Goal: Information Seeking & Learning: Learn about a topic

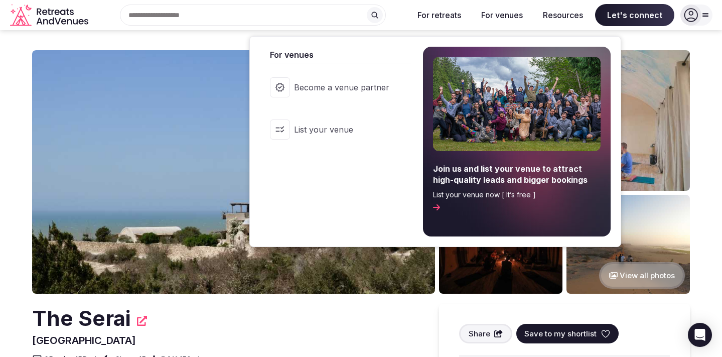
click at [501, 11] on button "For venues" at bounding box center [502, 15] width 58 height 22
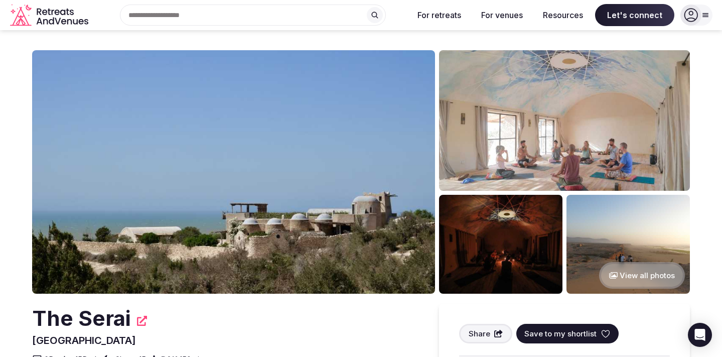
click at [501, 12] on button "For venues" at bounding box center [502, 15] width 58 height 22
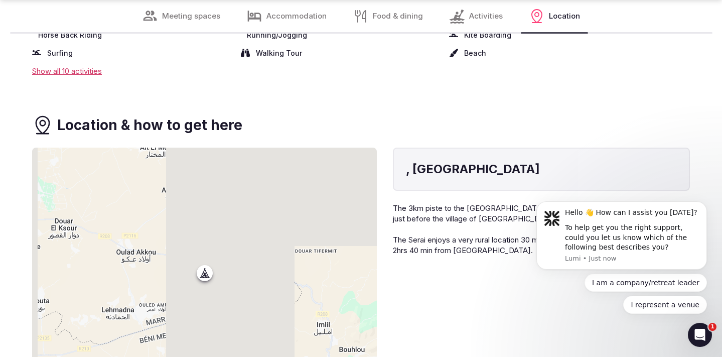
scroll to position [4668, 0]
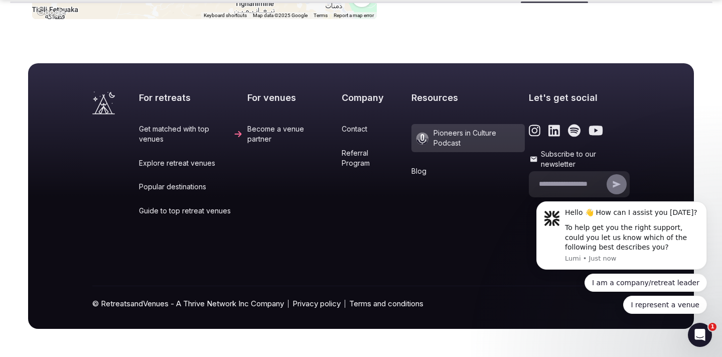
click at [342, 124] on link "Contact" at bounding box center [375, 129] width 66 height 10
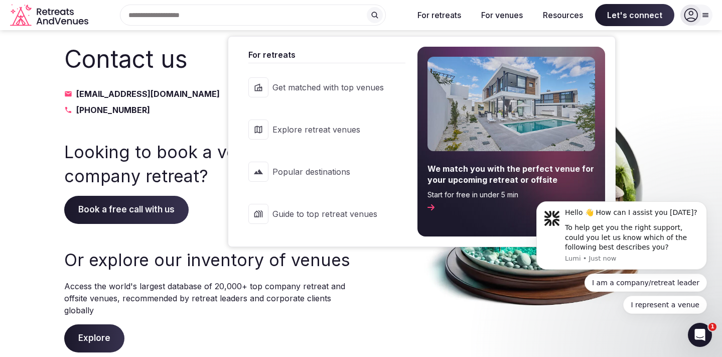
click at [447, 16] on button "For retreats" at bounding box center [439, 15] width 60 height 22
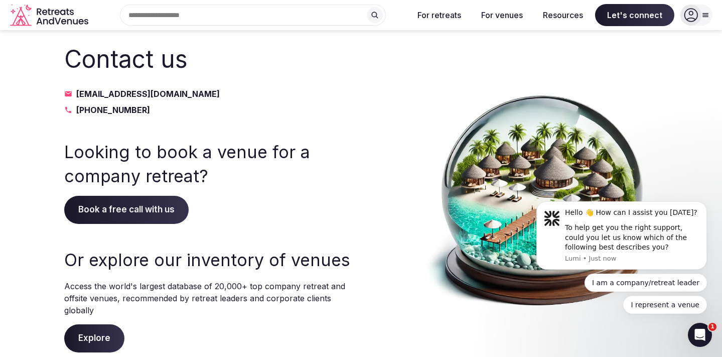
click at [447, 16] on button "For retreats" at bounding box center [439, 15] width 60 height 22
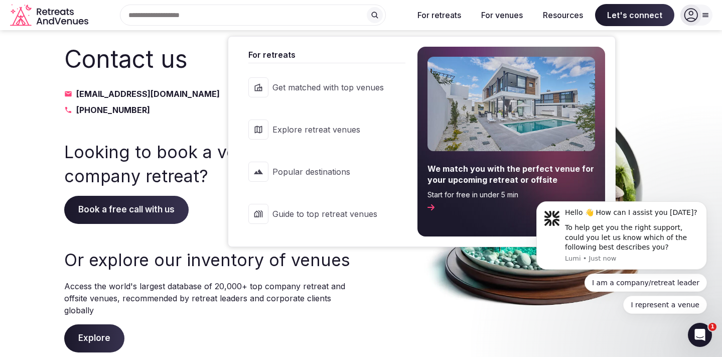
click at [334, 134] on span "Explore retreat venues" at bounding box center [327, 129] width 111 height 11
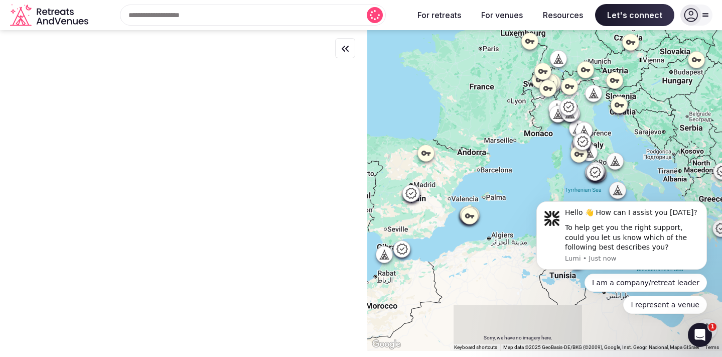
click at [604, 141] on div at bounding box center [544, 190] width 355 height 320
click at [604, 142] on div at bounding box center [544, 190] width 355 height 320
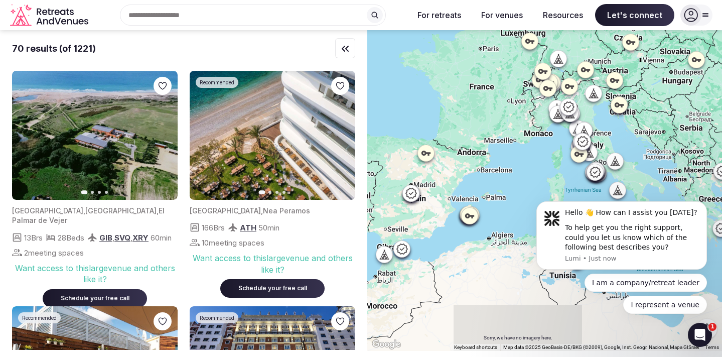
click at [604, 142] on div at bounding box center [544, 190] width 355 height 320
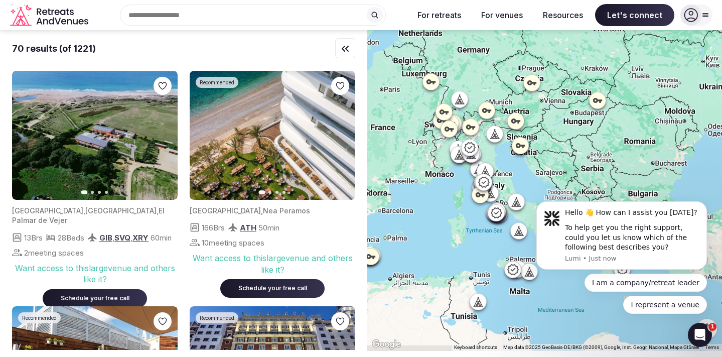
drag, startPoint x: 515, startPoint y: 165, endPoint x: 416, endPoint y: 205, distance: 107.3
click at [415, 205] on div at bounding box center [544, 190] width 355 height 320
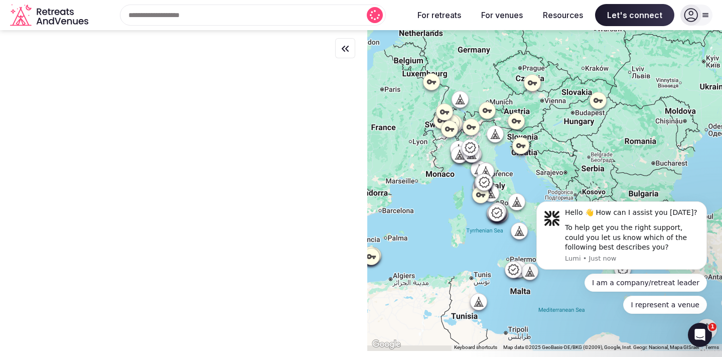
click at [509, 169] on div at bounding box center [544, 190] width 355 height 320
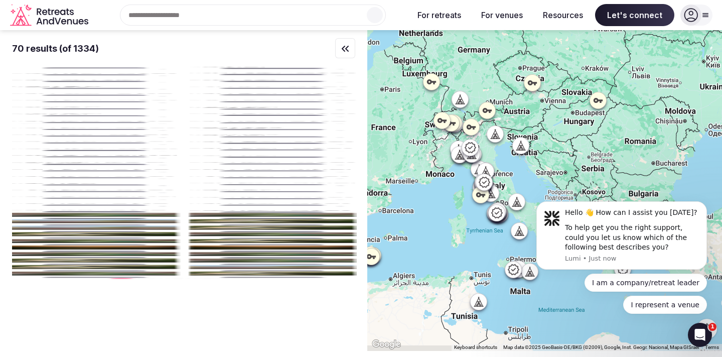
click at [509, 169] on div at bounding box center [544, 190] width 355 height 320
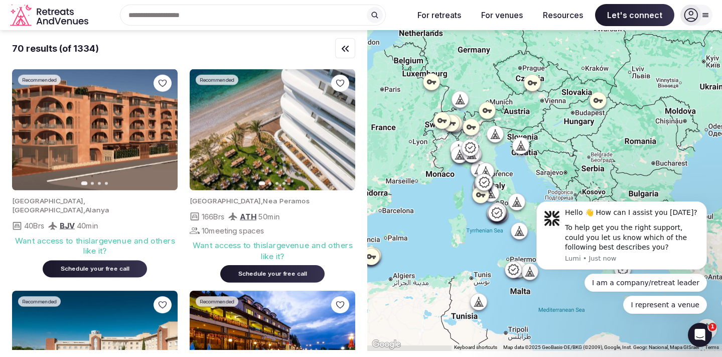
click at [509, 169] on div at bounding box center [544, 190] width 355 height 320
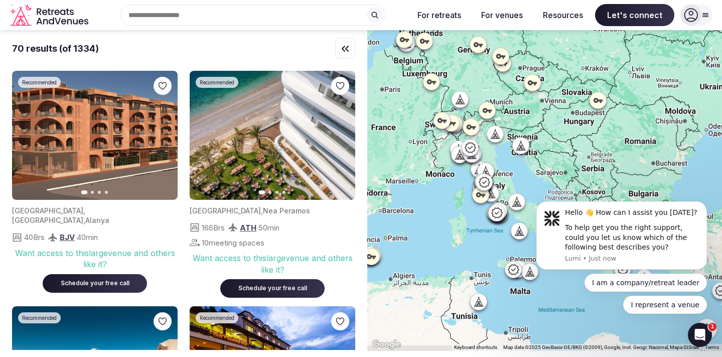
click at [509, 169] on div at bounding box center [544, 190] width 355 height 320
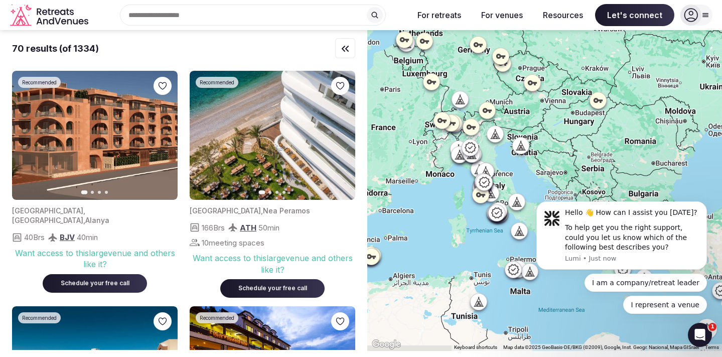
click at [508, 170] on div at bounding box center [544, 190] width 355 height 320
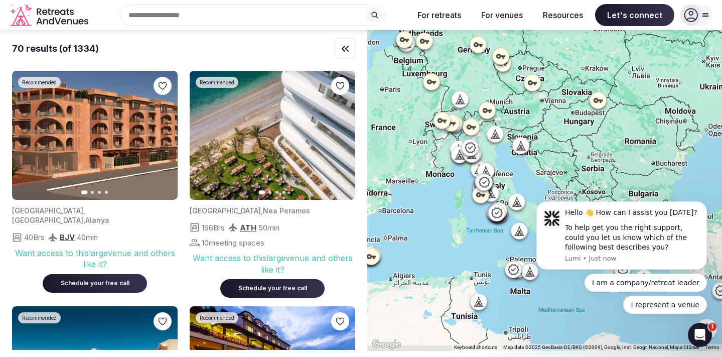
click at [508, 170] on div at bounding box center [544, 190] width 355 height 320
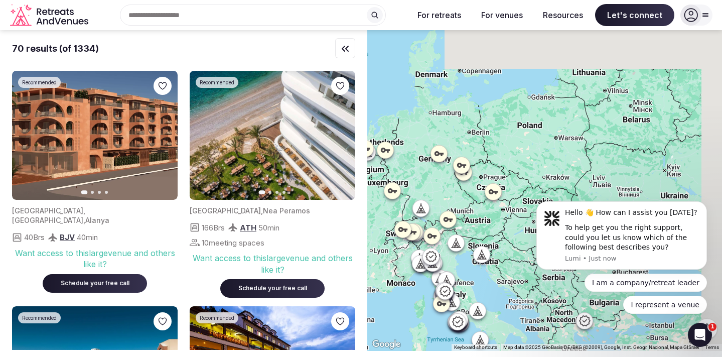
drag, startPoint x: 457, startPoint y: 170, endPoint x: 418, endPoint y: 281, distance: 118.0
click at [418, 281] on div at bounding box center [544, 190] width 355 height 320
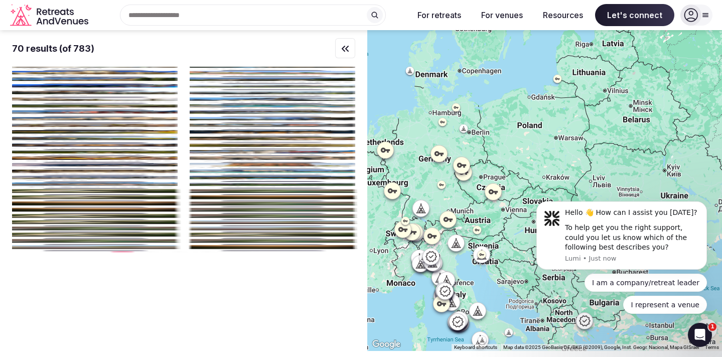
click at [429, 279] on div at bounding box center [544, 190] width 355 height 320
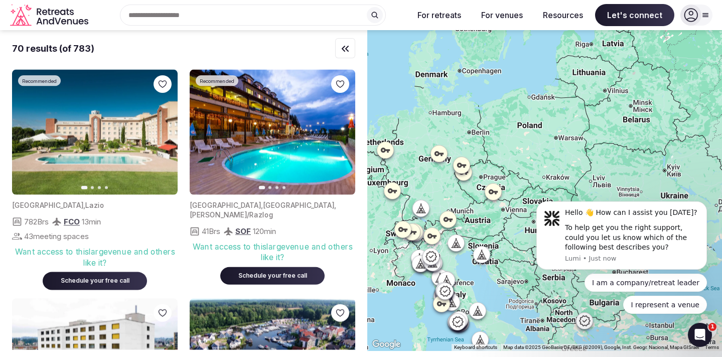
click at [429, 279] on div at bounding box center [544, 190] width 355 height 320
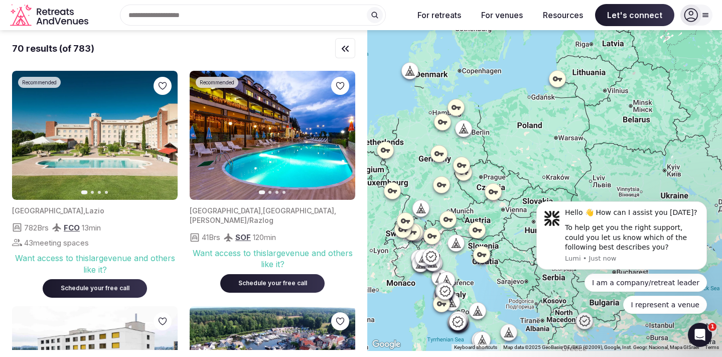
click at [429, 279] on div at bounding box center [544, 190] width 355 height 320
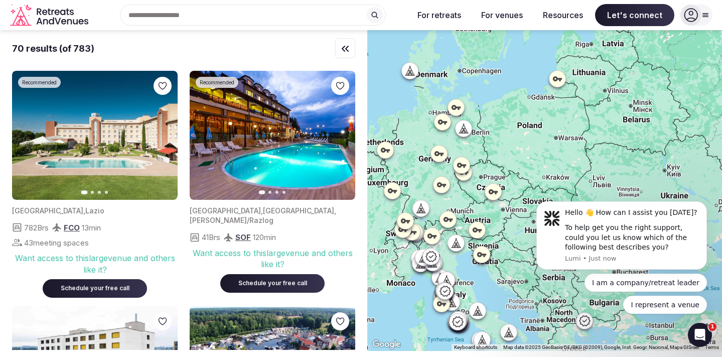
click at [429, 279] on div at bounding box center [544, 190] width 355 height 320
drag, startPoint x: 429, startPoint y: 279, endPoint x: 327, endPoint y: 148, distance: 166.5
click at [412, 254] on div at bounding box center [544, 190] width 355 height 320
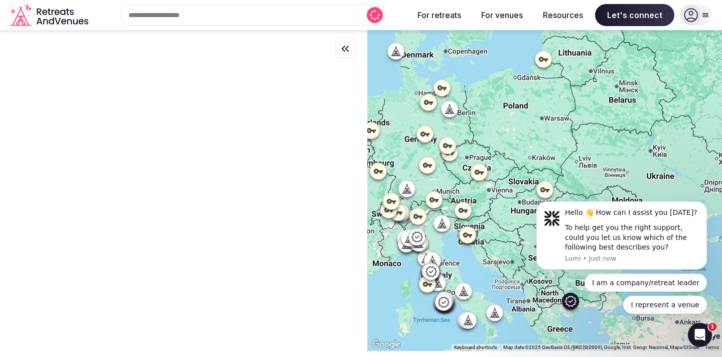
click at [302, 13] on input "text" at bounding box center [253, 15] width 266 height 21
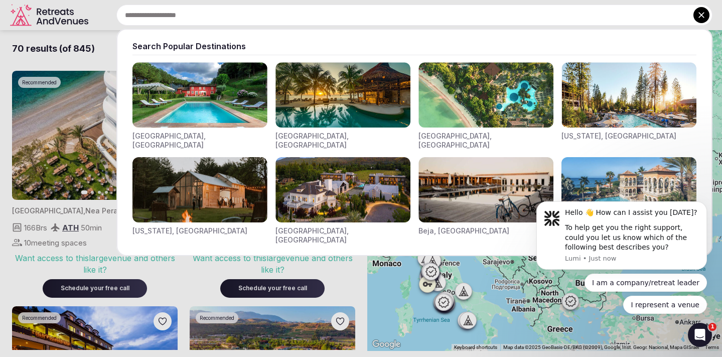
click at [179, 99] on img "Visit venues for Toscana, Italy" at bounding box center [199, 94] width 135 height 65
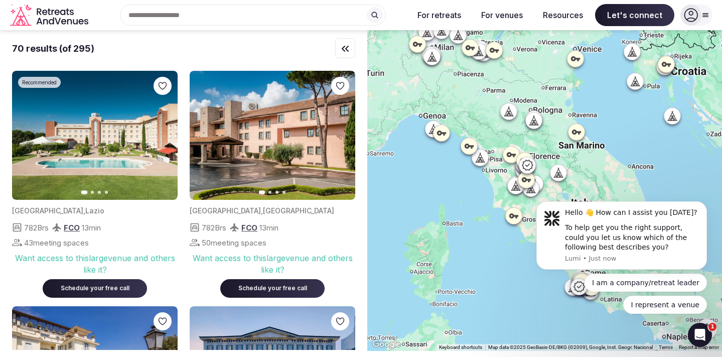
drag, startPoint x: 486, startPoint y: 181, endPoint x: 456, endPoint y: 172, distance: 31.6
click at [456, 172] on div at bounding box center [544, 190] width 355 height 320
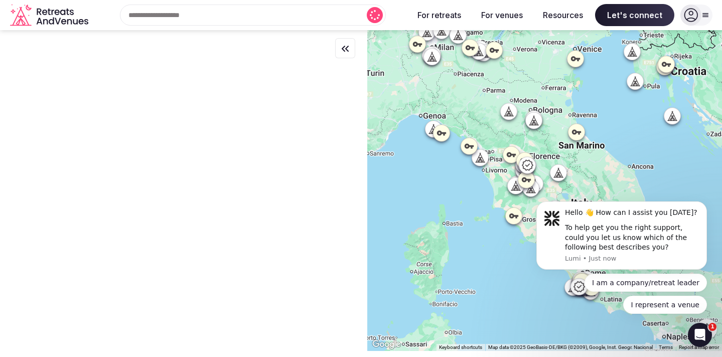
click at [467, 206] on div at bounding box center [544, 190] width 355 height 320
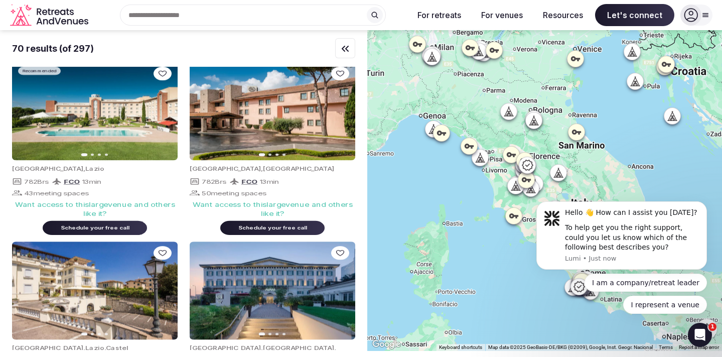
click at [466, 206] on div at bounding box center [544, 190] width 355 height 320
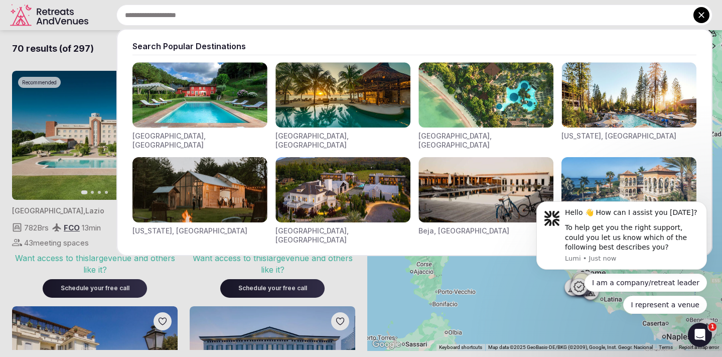
click at [209, 11] on input "text" at bounding box center [414, 15] width 596 height 21
click at [199, 109] on img "Visit venues for Toscana, Italy" at bounding box center [199, 94] width 135 height 65
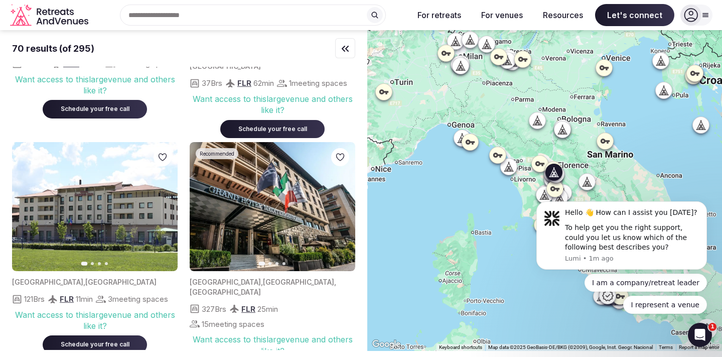
scroll to position [1586, 0]
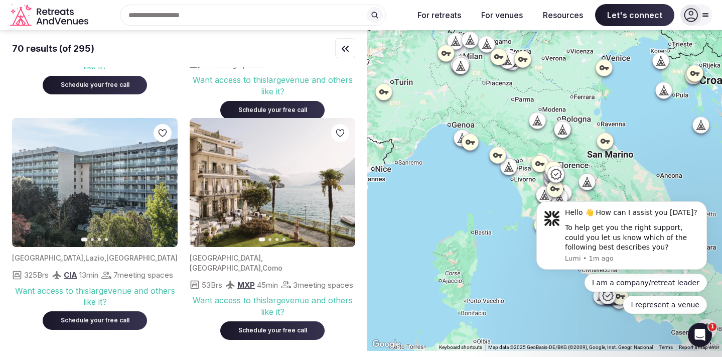
click at [509, 187] on div at bounding box center [544, 190] width 355 height 320
click at [509, 188] on div at bounding box center [544, 190] width 355 height 320
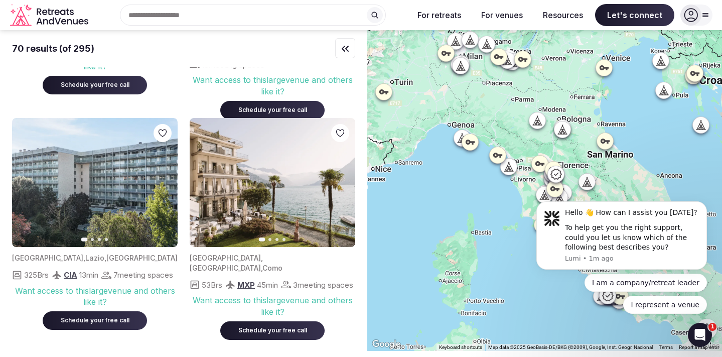
click at [509, 188] on div at bounding box center [544, 190] width 355 height 320
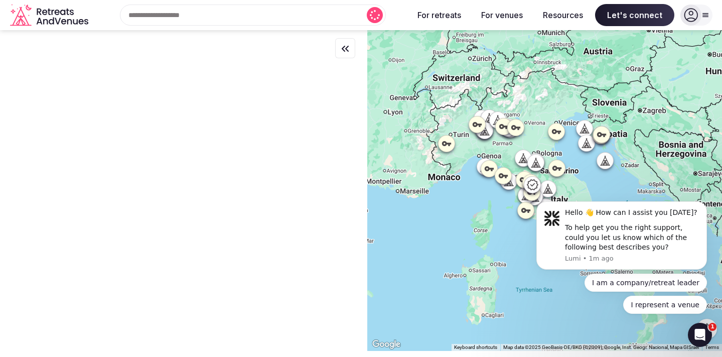
scroll to position [0, 0]
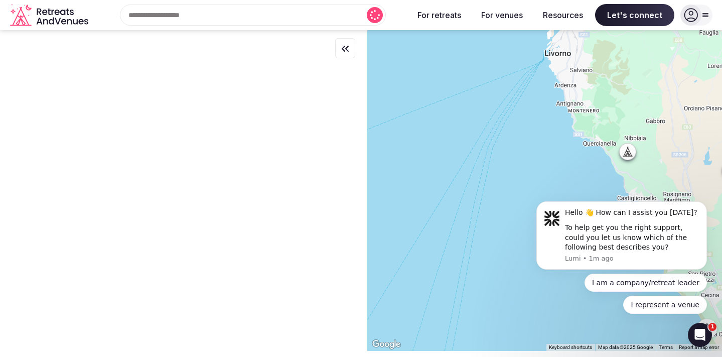
click at [621, 150] on html "Hello 👋 How can I assist you [DATE]? To help get you the right support, could y…" at bounding box center [621, 148] width 201 height 4
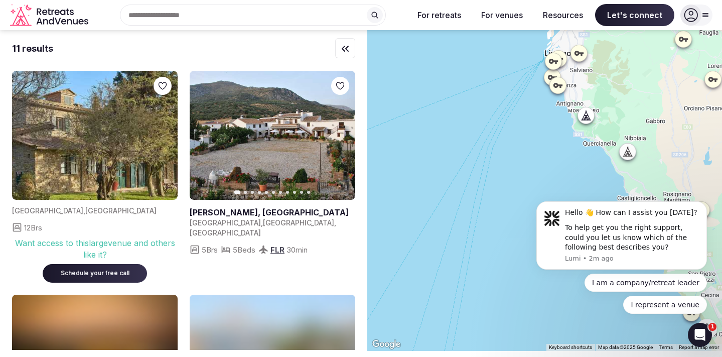
click at [584, 124] on div at bounding box center [544, 190] width 355 height 320
click at [590, 117] on icon at bounding box center [586, 115] width 10 height 10
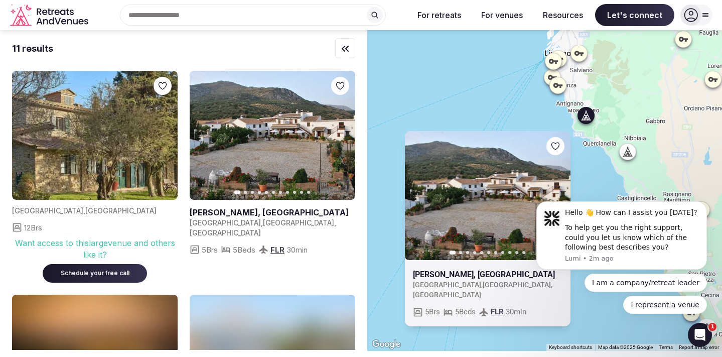
click at [590, 117] on icon at bounding box center [586, 115] width 10 height 10
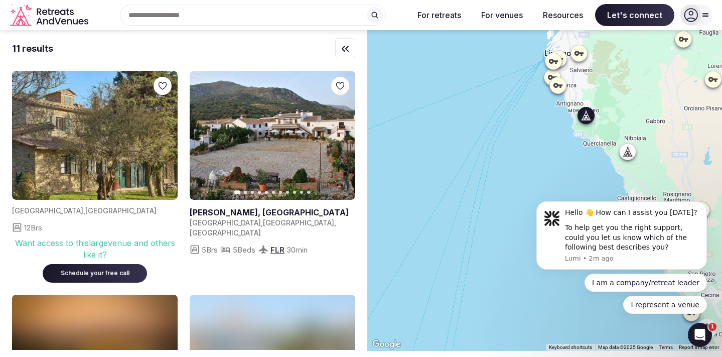
click at [339, 135] on icon "button" at bounding box center [341, 135] width 8 height 8
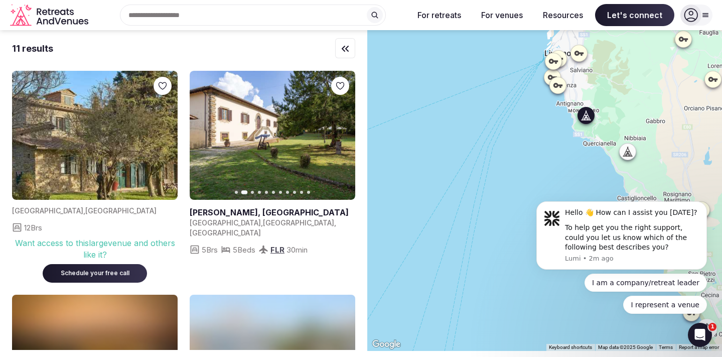
click at [341, 135] on icon "button" at bounding box center [341, 135] width 8 height 8
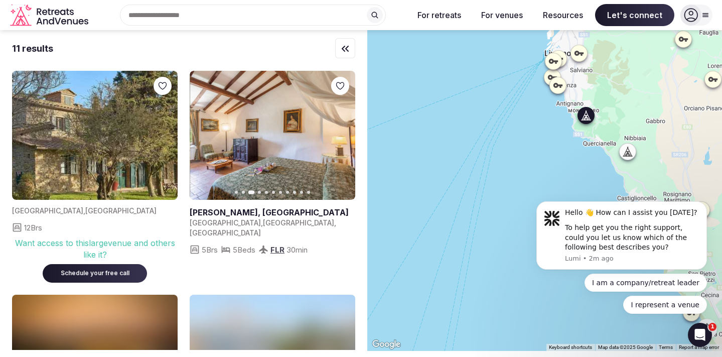
click at [341, 135] on icon "button" at bounding box center [341, 135] width 8 height 8
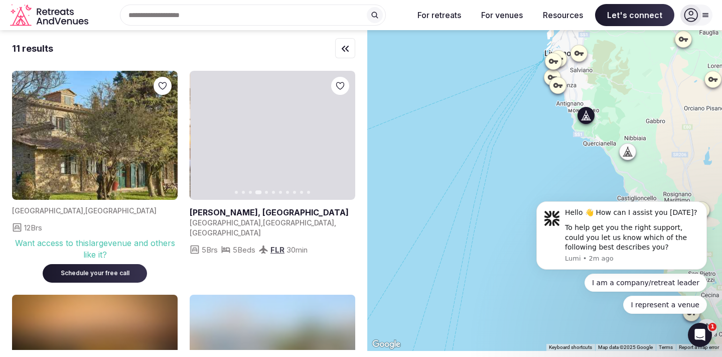
click at [342, 135] on icon "button" at bounding box center [341, 135] width 8 height 8
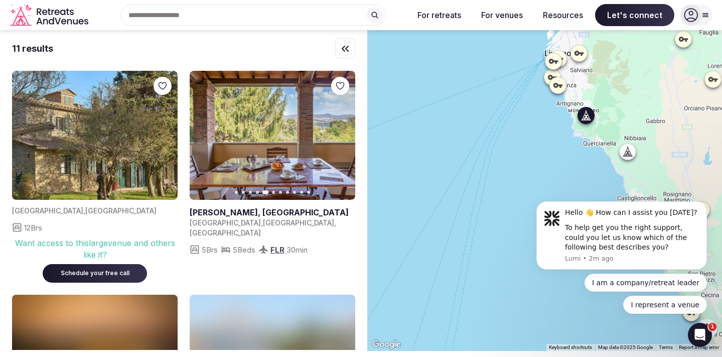
click at [343, 135] on icon "button" at bounding box center [342, 135] width 4 height 7
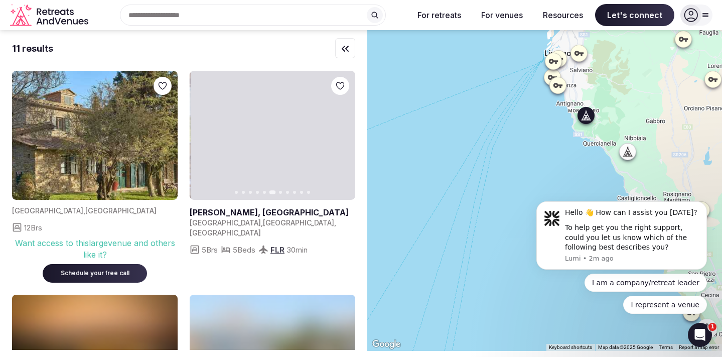
click at [343, 135] on icon "button" at bounding box center [342, 135] width 4 height 7
click at [344, 135] on icon "button" at bounding box center [342, 135] width 4 height 7
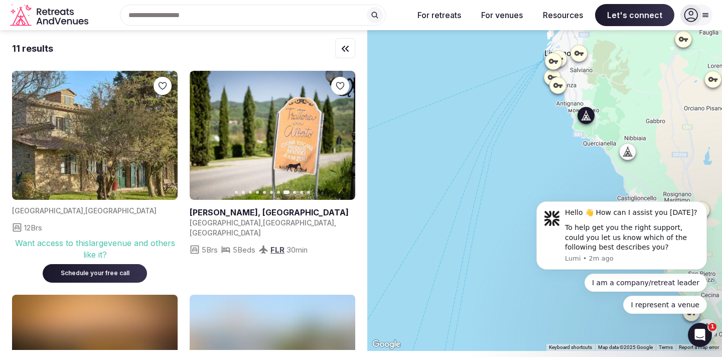
click at [344, 135] on icon "button" at bounding box center [342, 135] width 4 height 7
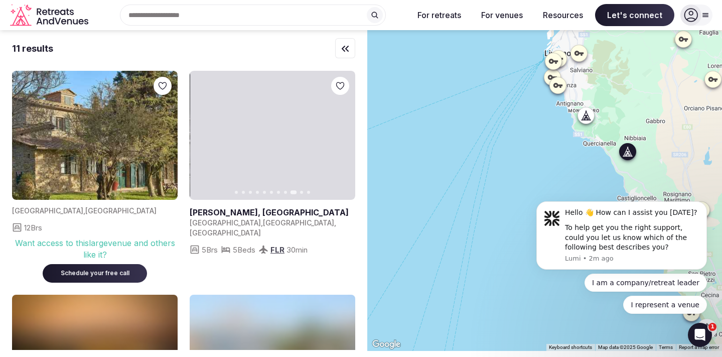
click at [156, 141] on img at bounding box center [95, 135] width 166 height 129
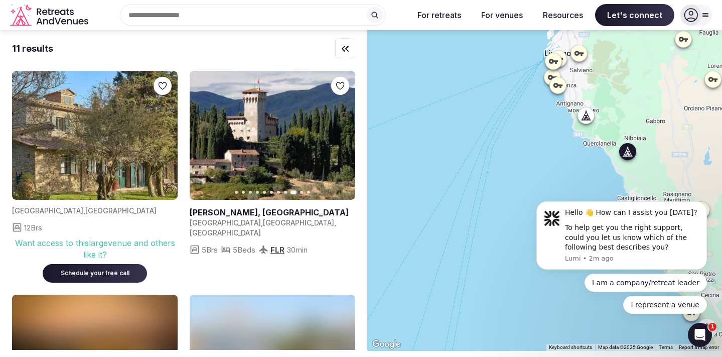
click at [156, 141] on img at bounding box center [95, 135] width 166 height 129
click at [119, 151] on img at bounding box center [95, 135] width 166 height 129
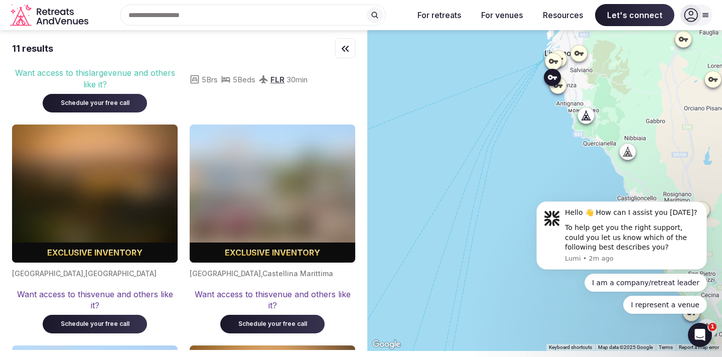
scroll to position [171, 0]
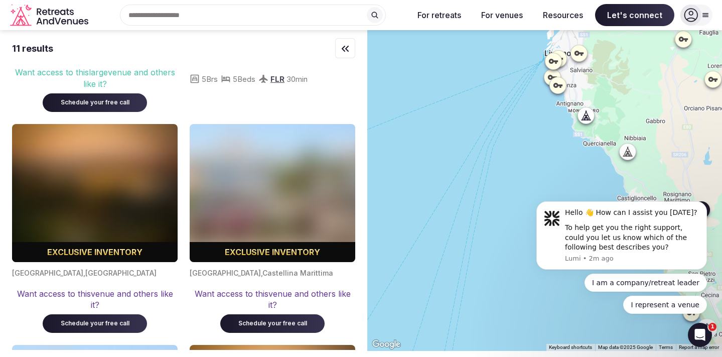
click at [252, 177] on img at bounding box center [273, 193] width 166 height 138
click at [251, 177] on img at bounding box center [273, 193] width 166 height 138
drag, startPoint x: 543, startPoint y: 159, endPoint x: 450, endPoint y: 96, distance: 112.5
click at [521, 146] on html "Hello 👋 How can I assist you [DATE]? To help get you the right support, could y…" at bounding box center [621, 148] width 201 height 4
drag, startPoint x: 524, startPoint y: 154, endPoint x: 438, endPoint y: 124, distance: 91.2
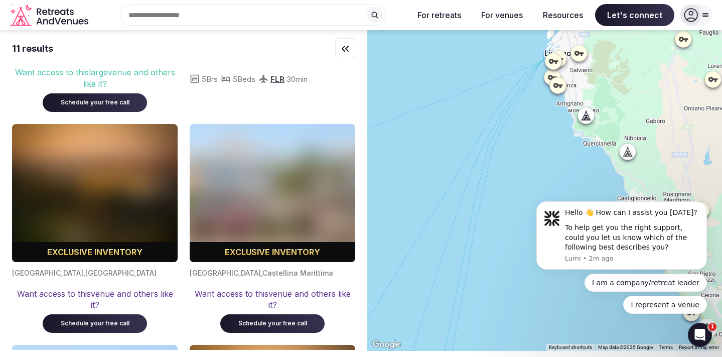
click at [521, 146] on html "Hello 👋 How can I assist you [DATE]? To help get you the right support, could y…" at bounding box center [621, 148] width 201 height 4
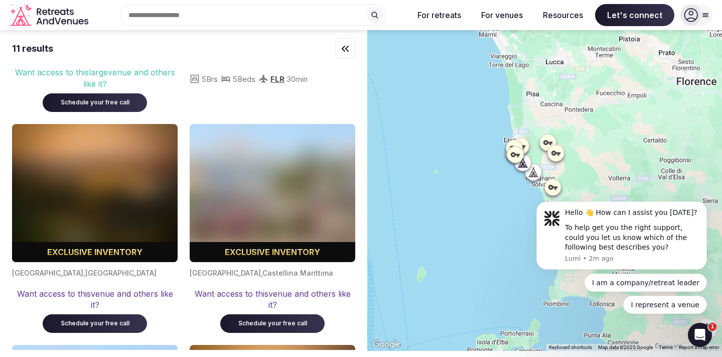
scroll to position [0, 0]
